Goal: Transaction & Acquisition: Obtain resource

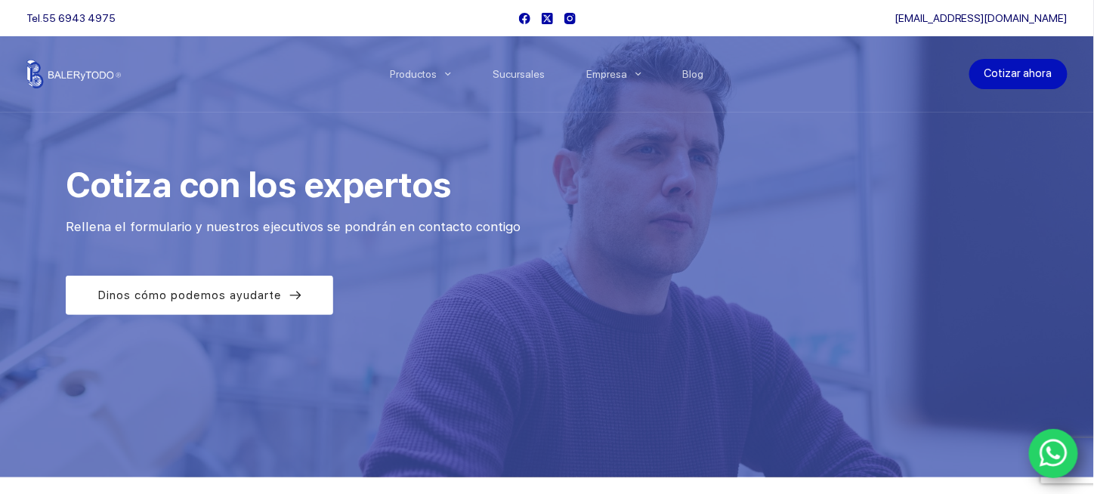
click at [1036, 69] on link "Cotizar ahora" at bounding box center [1018, 74] width 98 height 30
click at [1030, 78] on link "Cotizar ahora" at bounding box center [1018, 74] width 98 height 30
